Goal: Information Seeking & Learning: Learn about a topic

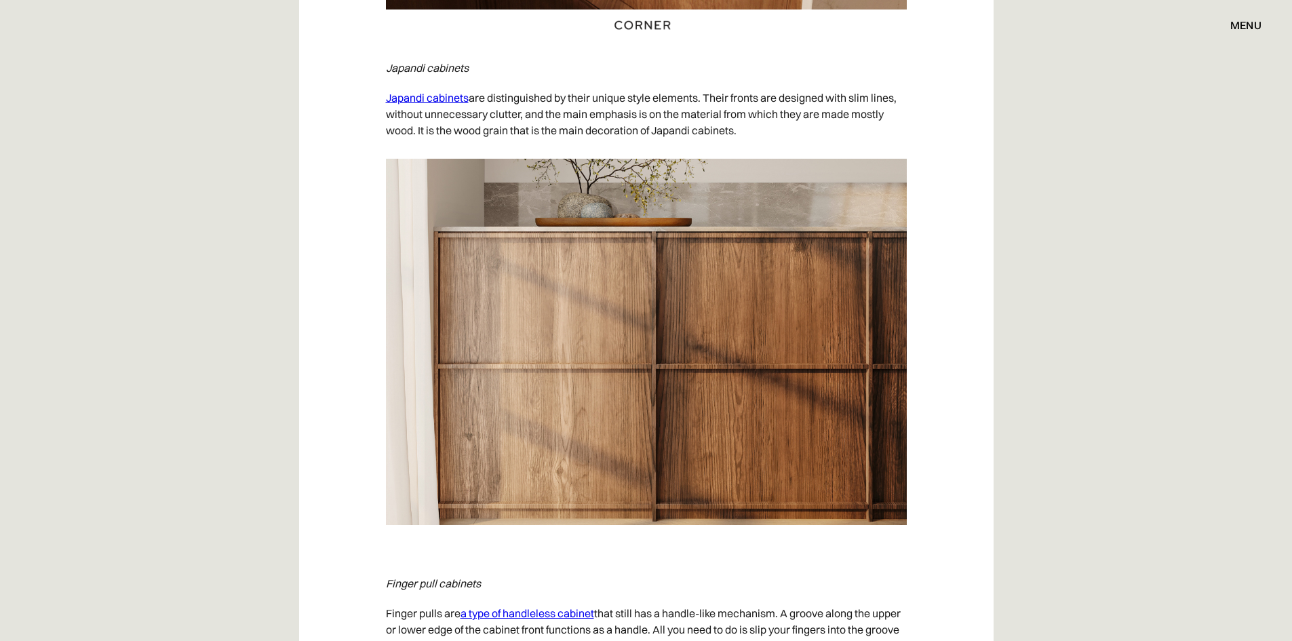
scroll to position [6716, 0]
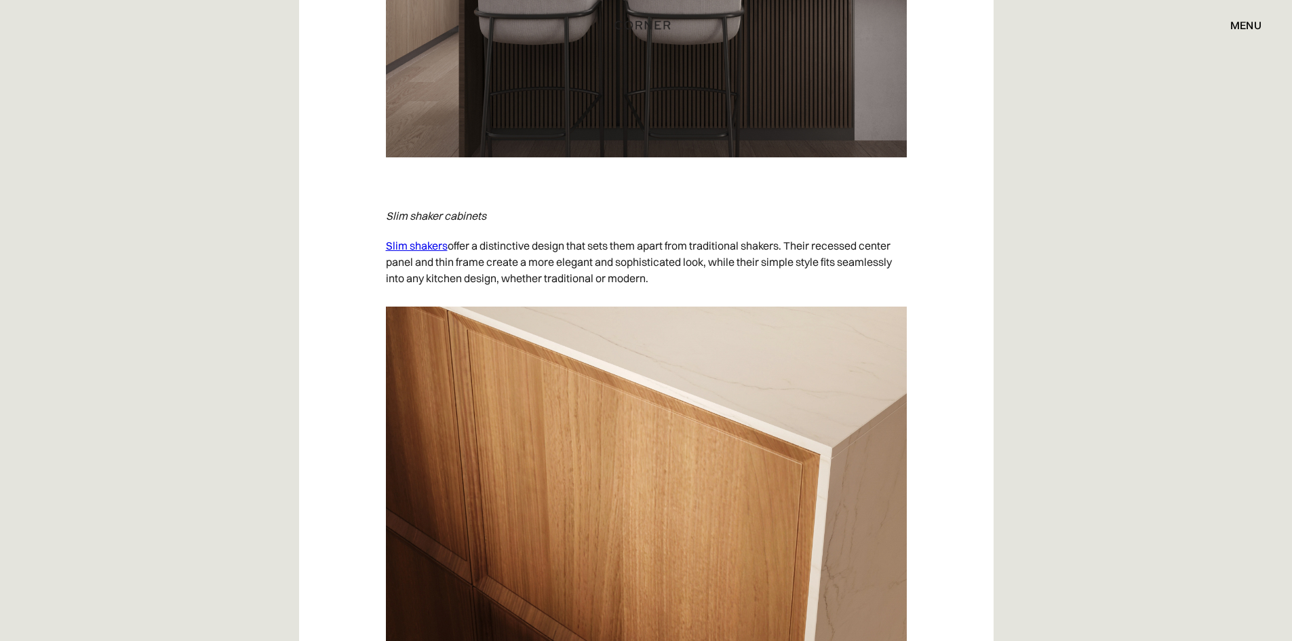
scroll to position [6005, 0]
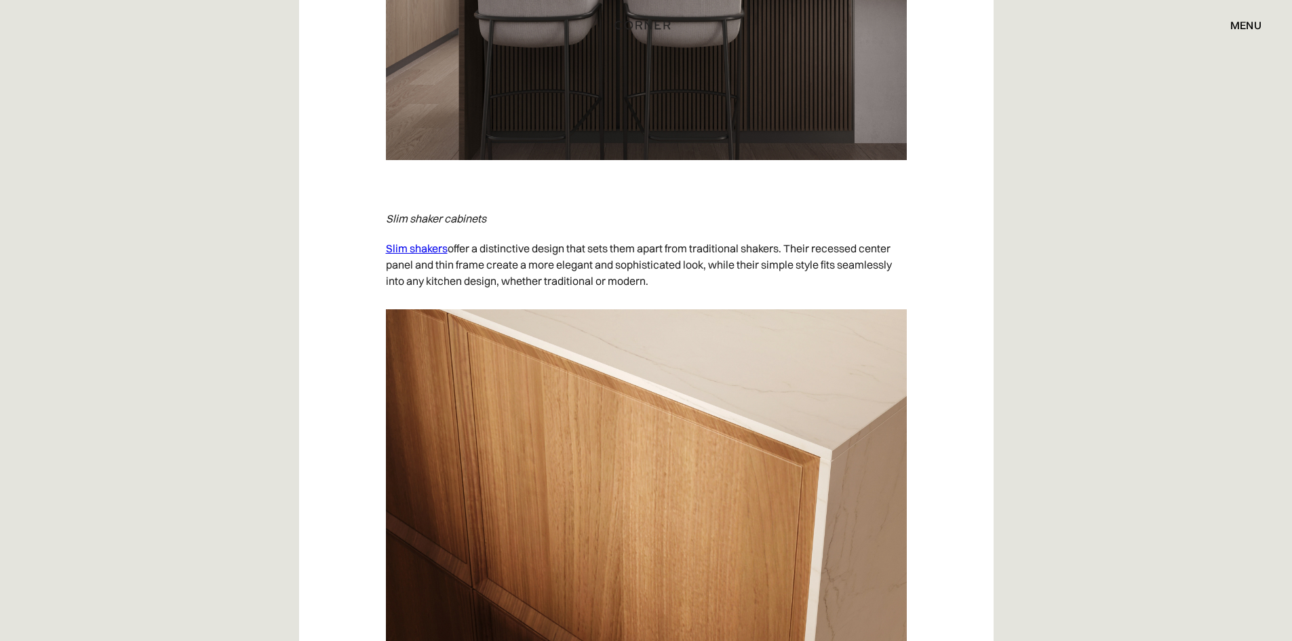
click at [432, 250] on link "Slim shakers" at bounding box center [417, 249] width 62 height 14
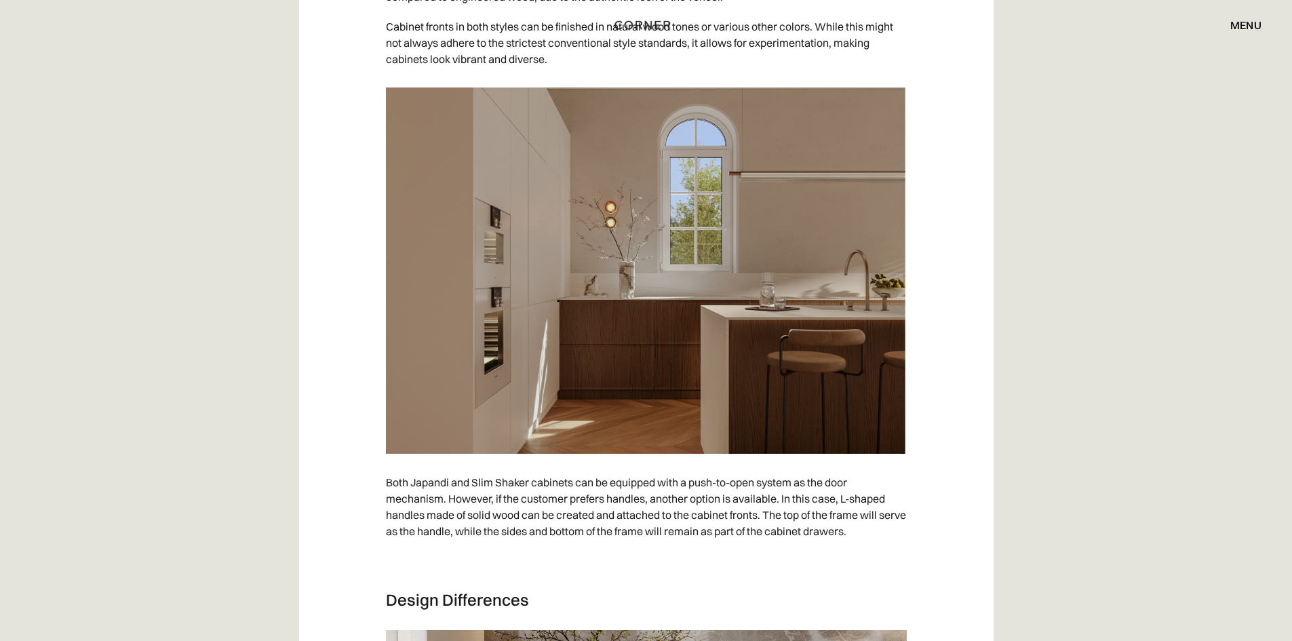
scroll to position [3256, 0]
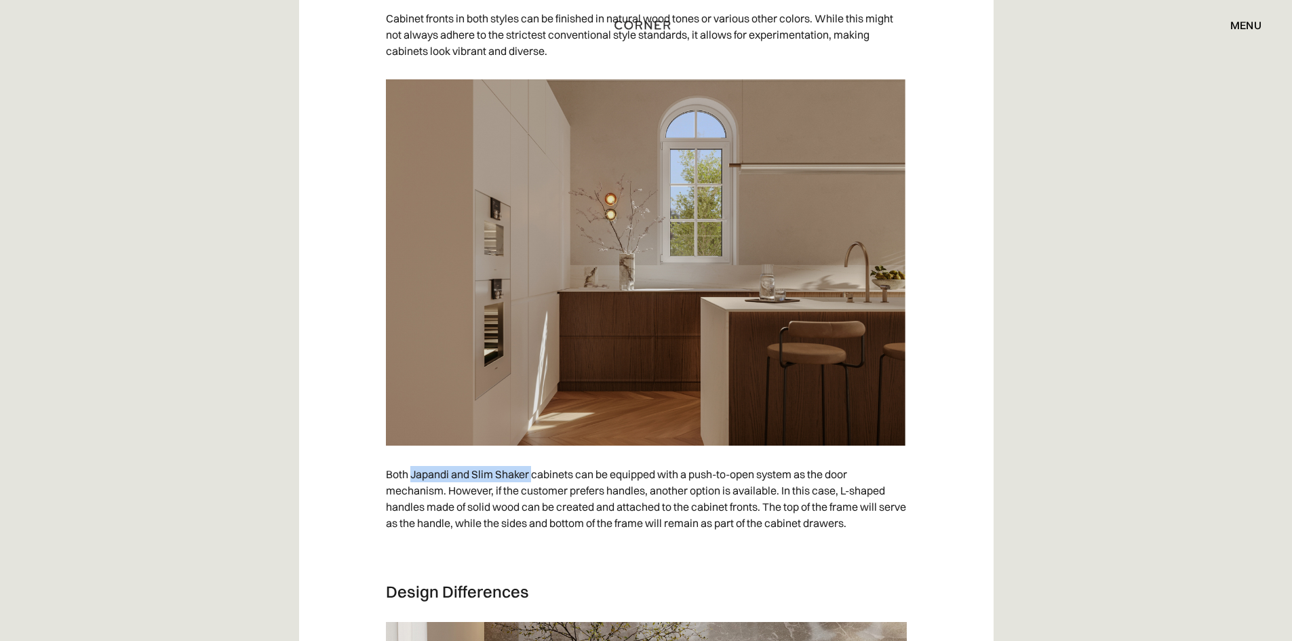
drag, startPoint x: 410, startPoint y: 476, endPoint x: 533, endPoint y: 479, distance: 122.8
click at [533, 479] on p "Both Japandi and Slim Shaker cabinets can be equipped with a push-to-open syste…" at bounding box center [646, 498] width 521 height 79
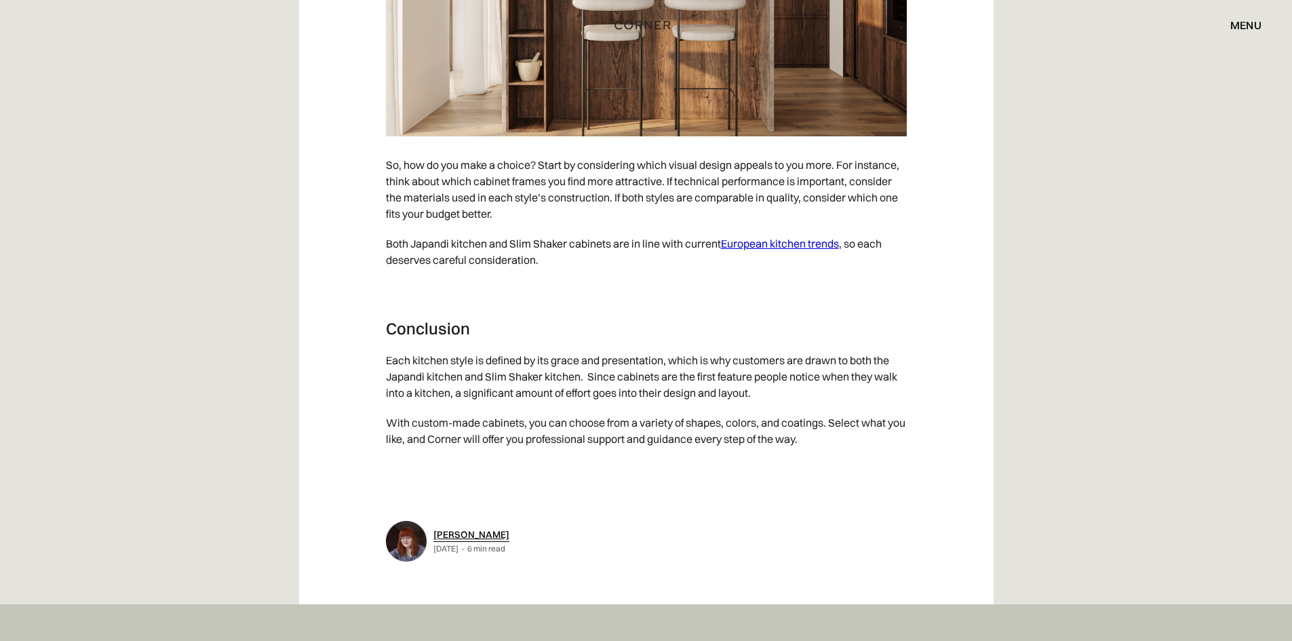
scroll to position [6784, 0]
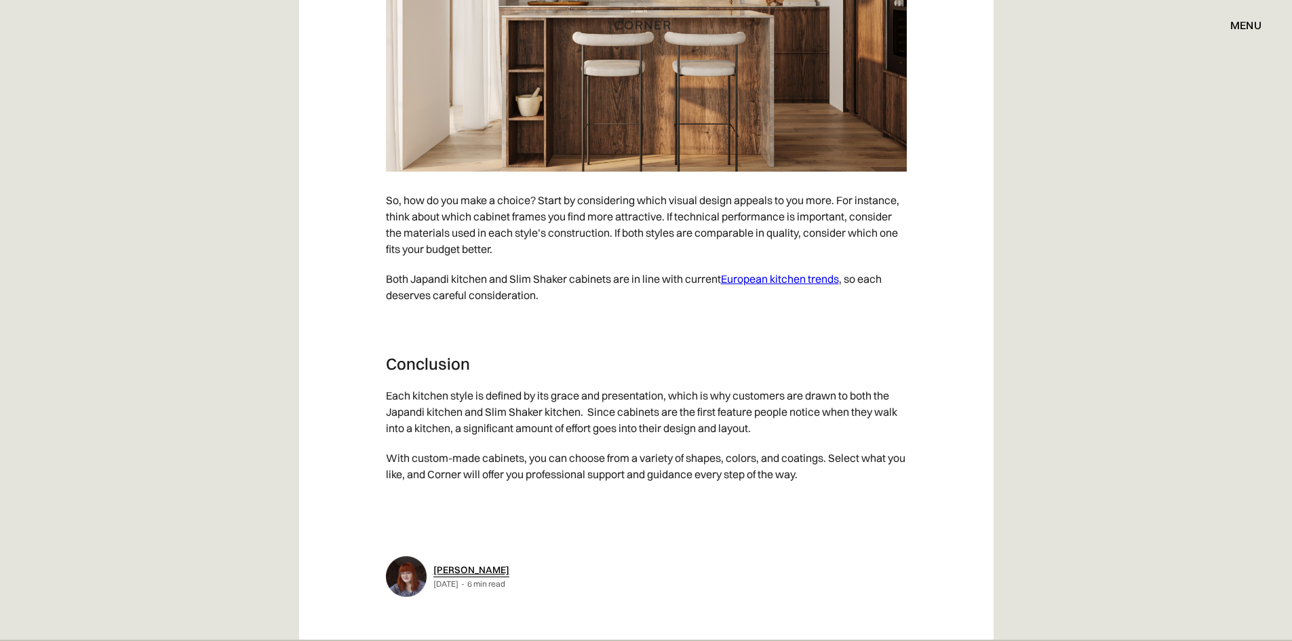
click at [783, 277] on link "European kitchen trends" at bounding box center [780, 279] width 118 height 14
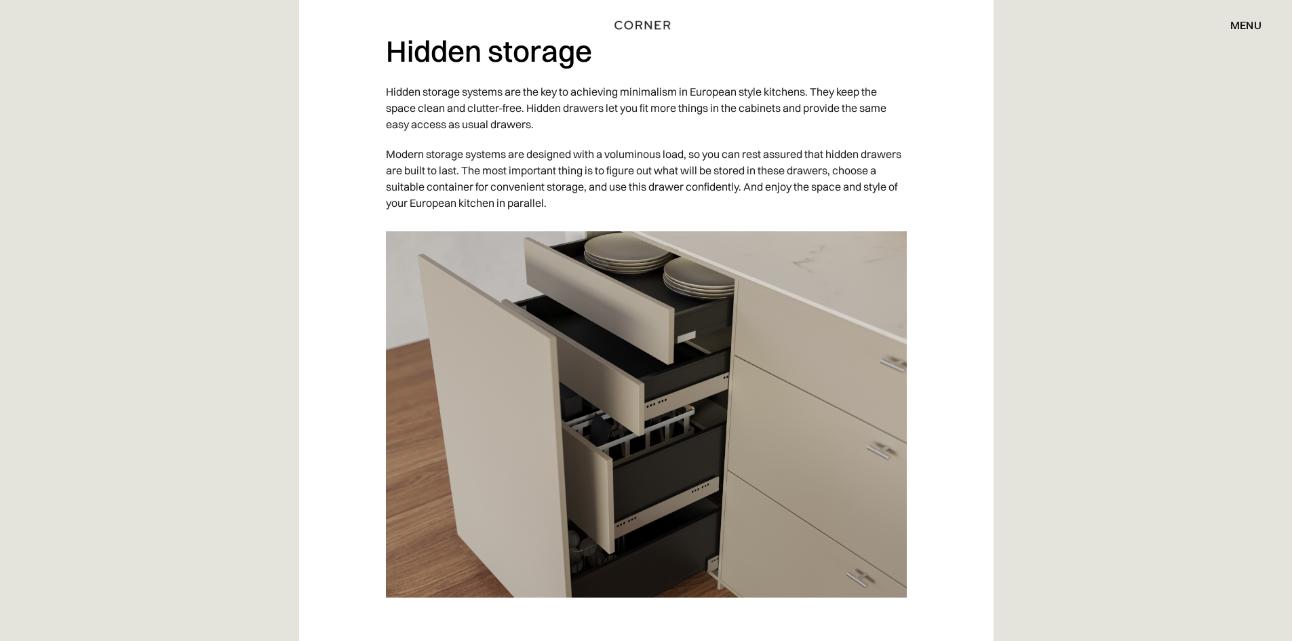
scroll to position [4745, 0]
